Goal: Transaction & Acquisition: Purchase product/service

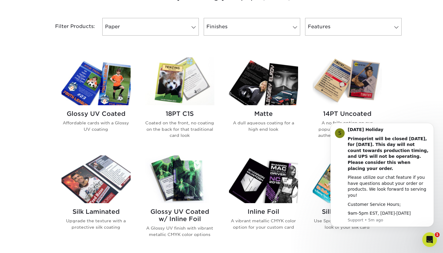
scroll to position [250, 0]
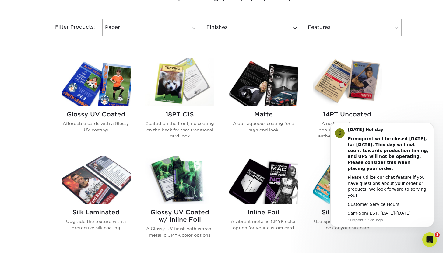
click at [101, 113] on h2 "Glossy UV Coated" at bounding box center [96, 114] width 69 height 7
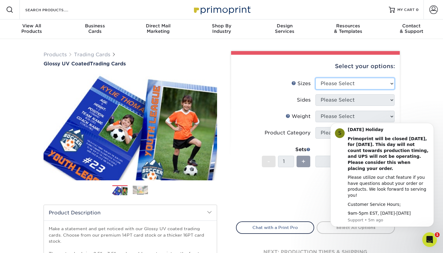
click at [392, 83] on select "Please Select 2.5" x 3.5"" at bounding box center [355, 84] width 79 height 12
select select "2.50x3.50"
click at [316, 78] on select "Please Select 2.5" x 3.5"" at bounding box center [355, 84] width 79 height 12
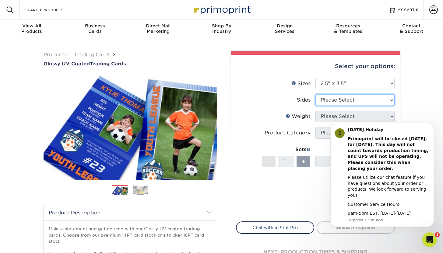
click at [391, 100] on select "Please Select Print Both Sides Print Front Only" at bounding box center [355, 100] width 79 height 12
select select "13abbda7-1d64-4f25-8bb2-c179b224825d"
click at [316, 94] on select "Please Select Print Both Sides Print Front Only" at bounding box center [355, 100] width 79 height 12
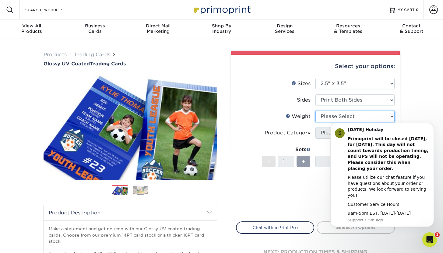
click at [382, 115] on select "Please Select 16PT 14PT 18PT C1S" at bounding box center [355, 117] width 79 height 12
select select "14PT"
click at [316, 111] on select "Please Select 16PT 14PT 18PT C1S" at bounding box center [355, 117] width 79 height 12
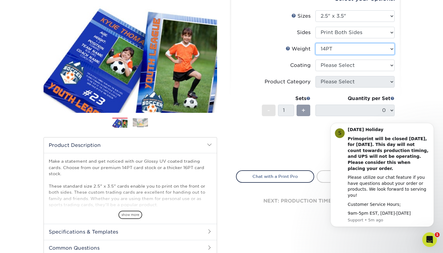
scroll to position [104, 0]
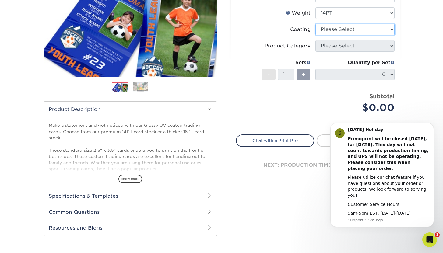
click at [392, 30] on select at bounding box center [355, 30] width 79 height 12
click at [316, 24] on select at bounding box center [355, 30] width 79 height 12
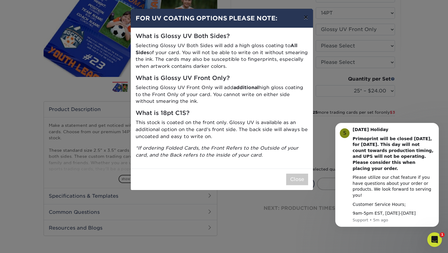
click at [305, 21] on button "×" at bounding box center [306, 17] width 14 height 17
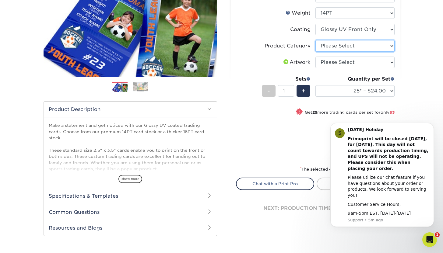
click at [340, 45] on select "Please Select Trading Cards" at bounding box center [355, 46] width 79 height 12
click at [390, 30] on select at bounding box center [355, 30] width 79 height 12
select select "ae367451-b2b8-45df-a344-0f05b6a12993"
click at [316, 24] on select at bounding box center [355, 30] width 79 height 12
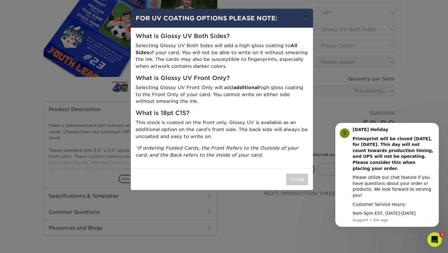
click at [304, 17] on button "×" at bounding box center [306, 17] width 14 height 17
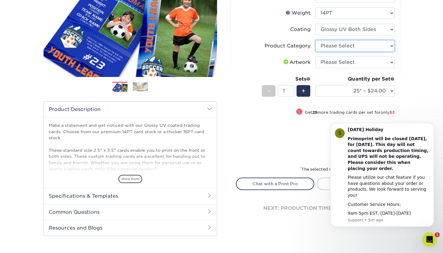
click at [391, 45] on select "Please Select Trading Cards" at bounding box center [355, 46] width 79 height 12
select select "c2f9bce9-36c2-409d-b101-c29d9d031e18"
click at [316, 40] on select "Please Select Trading Cards" at bounding box center [355, 46] width 79 height 12
click at [391, 61] on select "Please Select I will upload files I need a design - $100" at bounding box center [355, 63] width 79 height 12
select select "upload"
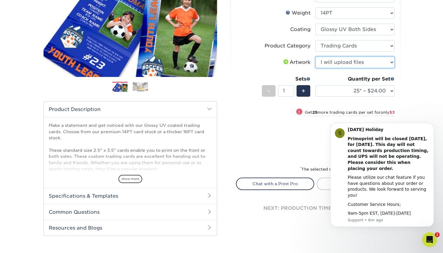
click at [316, 57] on select "Please Select I will upload files I need a design - $100" at bounding box center [355, 63] width 79 height 12
click at [303, 89] on span "+" at bounding box center [304, 91] width 4 height 9
type input "2"
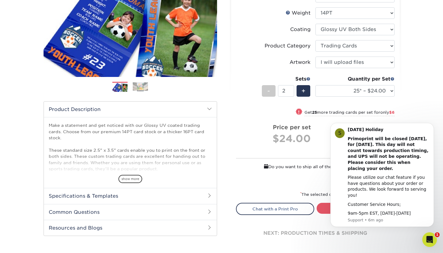
click at [303, 103] on div "Sets - 2 +" at bounding box center [286, 90] width 49 height 28
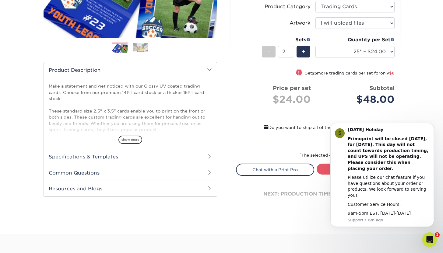
scroll to position [147, 0]
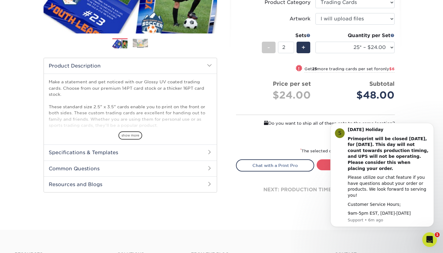
click at [298, 69] on span at bounding box center [299, 68] width 9 height 9
select select "50* – $27.00"
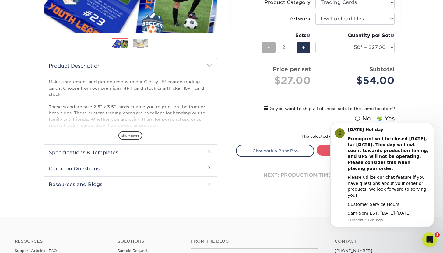
click at [266, 47] on div "-" at bounding box center [269, 48] width 14 height 12
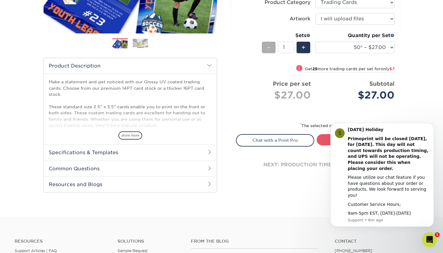
click at [266, 47] on div "-" at bounding box center [269, 48] width 14 height 12
click at [350, 59] on div "Quantity per Set 25* – $24.00 50* – $27.00 75* – $34.00 100* – $37.00 250* – $4…" at bounding box center [355, 46] width 79 height 28
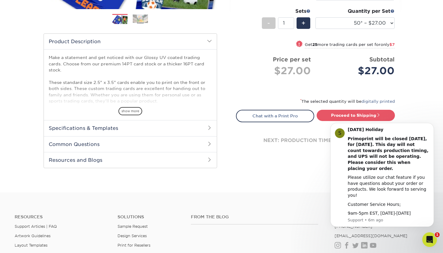
scroll to position [173, 0]
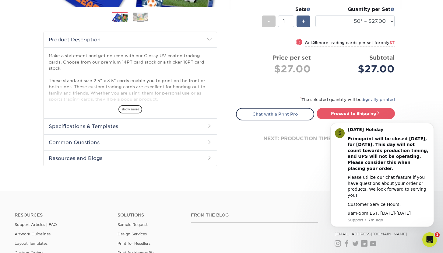
click at [306, 20] on div "+" at bounding box center [304, 22] width 14 height 12
type input "2"
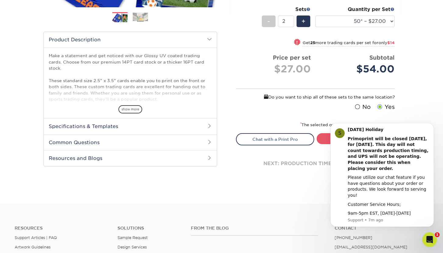
click at [327, 43] on small "Get 25 more trading cards per set for only $14" at bounding box center [349, 44] width 92 height 6
select select "75* – $34.00"
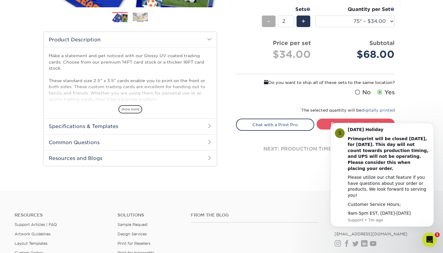
click at [270, 24] on span "-" at bounding box center [268, 21] width 3 height 9
type input "1"
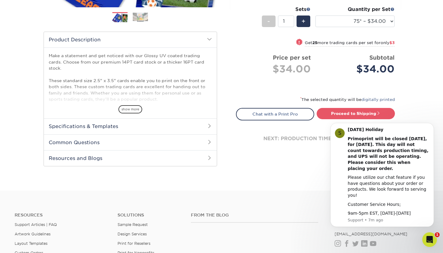
click at [326, 44] on small "Get 25 more trading cards per set for only $3" at bounding box center [350, 44] width 90 height 6
select select "100* – $37.00"
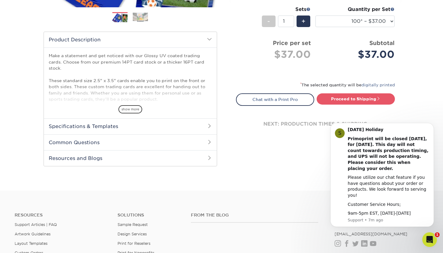
click at [320, 75] on div "Select your options: Sizes Help Sizes Please Select 2.5" x 3.5" Sides Please Se…" at bounding box center [315, 14] width 169 height 266
click at [288, 147] on div "Select your options: Sizes Help Sizes Please Select 2.5" x 3.5" Sides - 1" at bounding box center [313, 26] width 183 height 296
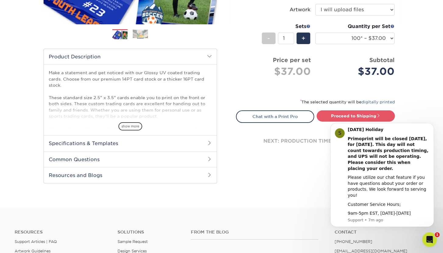
scroll to position [156, 0]
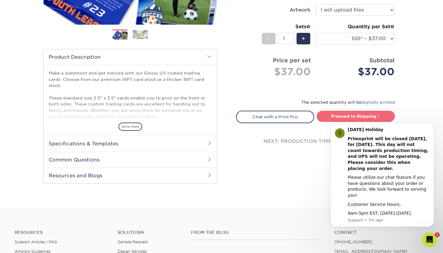
click at [333, 119] on link "Proceed to Shipping" at bounding box center [356, 116] width 78 height 11
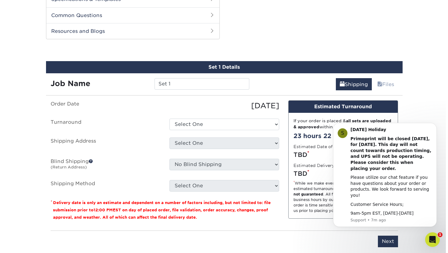
scroll to position [310, 0]
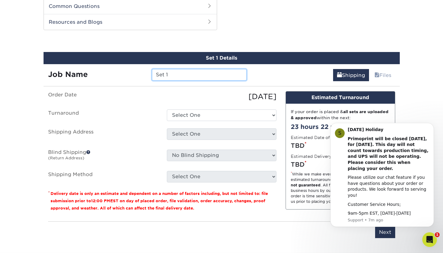
drag, startPoint x: 173, startPoint y: 73, endPoint x: 152, endPoint y: 73, distance: 21.0
click at [153, 73] on input "Set 1" at bounding box center [199, 75] width 95 height 12
type input "ZGranberry cards"
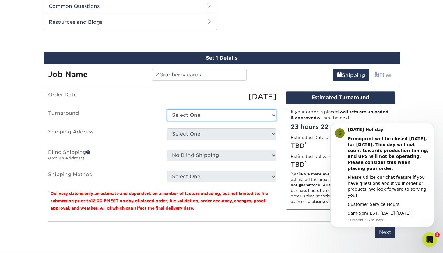
click at [179, 118] on select "Select One 2-4 Business Days 2 Day Next Business Day" at bounding box center [222, 116] width 110 height 12
select select "9a19f97e-e229-42f4-8f90-a43bdf614867"
click at [167, 110] on select "Select One 2-4 Business Days 2 Day Next Business Day" at bounding box center [222, 116] width 110 height 12
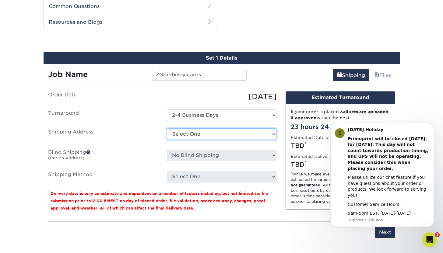
click at [181, 135] on select "Select One + Add New Address - Login" at bounding box center [222, 135] width 110 height 12
select select "newaddress"
click at [167, 129] on select "Select One + Add New Address - Login" at bounding box center [222, 135] width 110 height 12
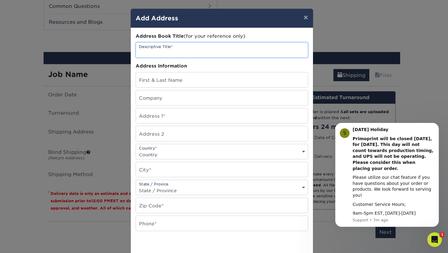
click at [180, 53] on input "text" at bounding box center [222, 50] width 172 height 15
type input "Home"
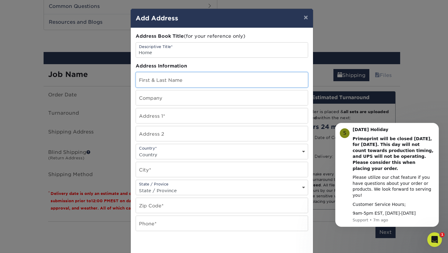
click at [174, 78] on input "text" at bounding box center [222, 80] width 172 height 15
type input "Z"
type input "Jen Granberry"
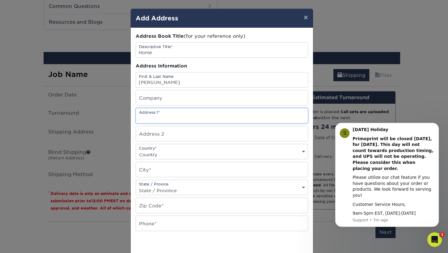
click at [155, 116] on input "text" at bounding box center [222, 115] width 172 height 15
type input "3203 E FAWN DR"
select select "US"
type input "Phoenix"
select select "AZ"
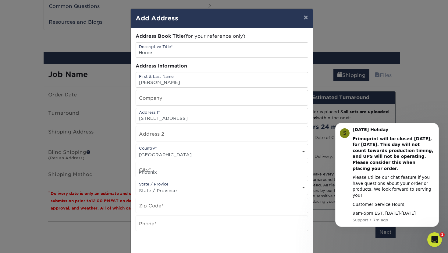
type input "85042"
type input "4803131559"
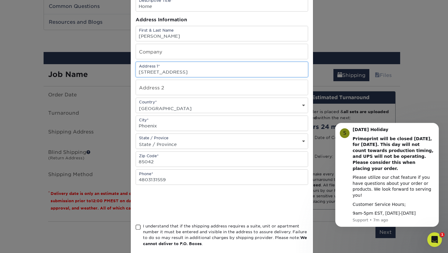
scroll to position [78, 0]
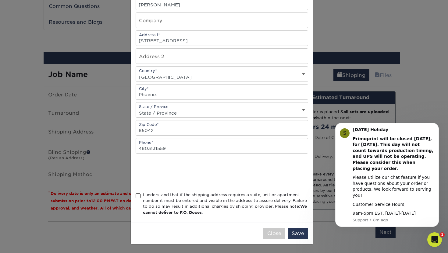
click at [137, 198] on span at bounding box center [138, 196] width 5 height 6
click at [0, 0] on input "I understand that if the shipping address requires a suite, unit or apartment n…" at bounding box center [0, 0] width 0 height 0
click at [297, 233] on button "Save" at bounding box center [298, 234] width 20 height 12
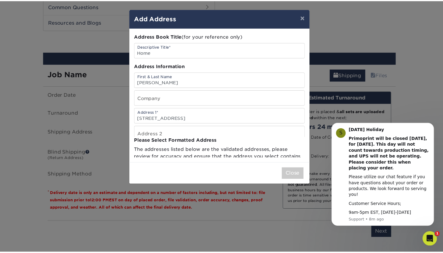
scroll to position [0, 0]
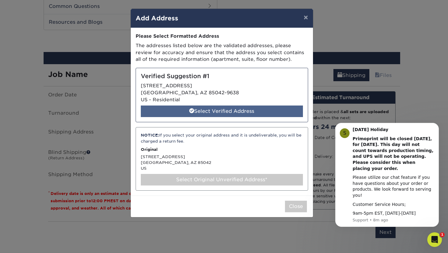
click at [252, 113] on div "Select Verified Address" at bounding box center [222, 112] width 162 height 12
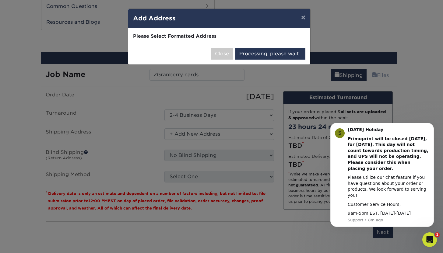
select select "285557"
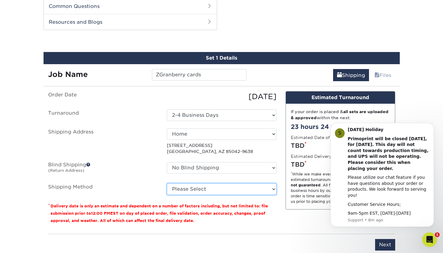
click at [178, 188] on select "Please Select Ground Shipping (+$25.00) 3 Day Shipping Service (+$31.11) 2 Day …" at bounding box center [222, 190] width 110 height 12
